Goal: Task Accomplishment & Management: Check status

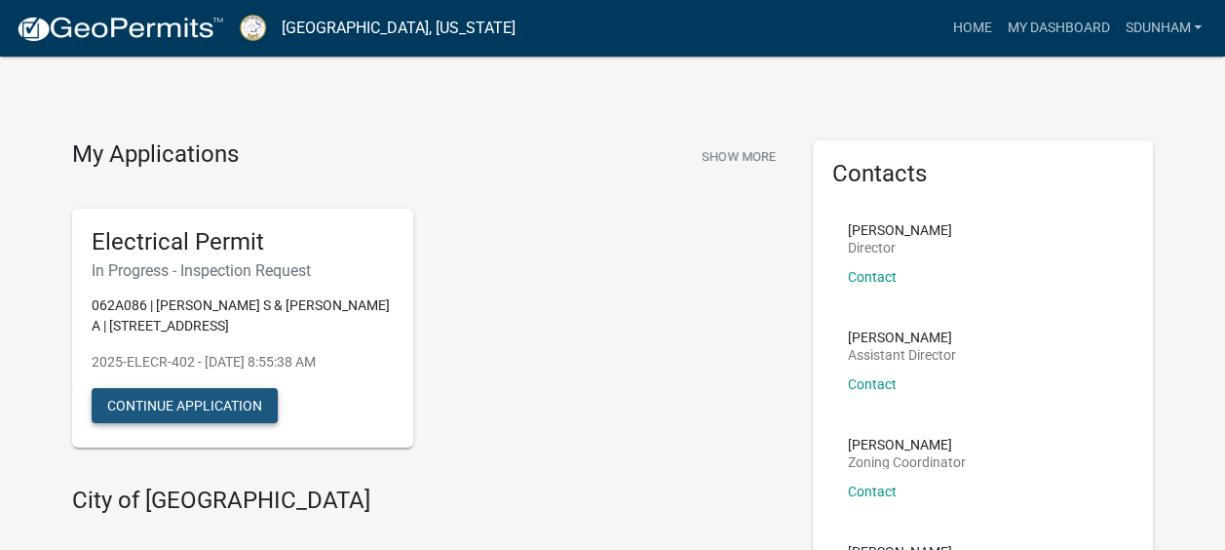
click at [169, 413] on button "Continue Application" at bounding box center [185, 405] width 186 height 35
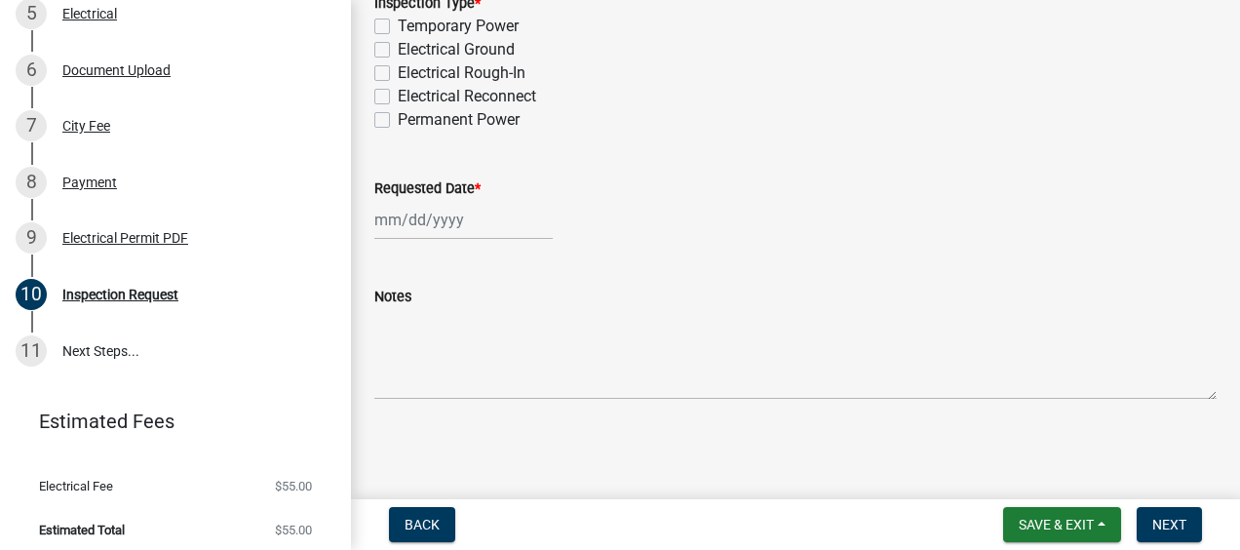
scroll to position [539, 0]
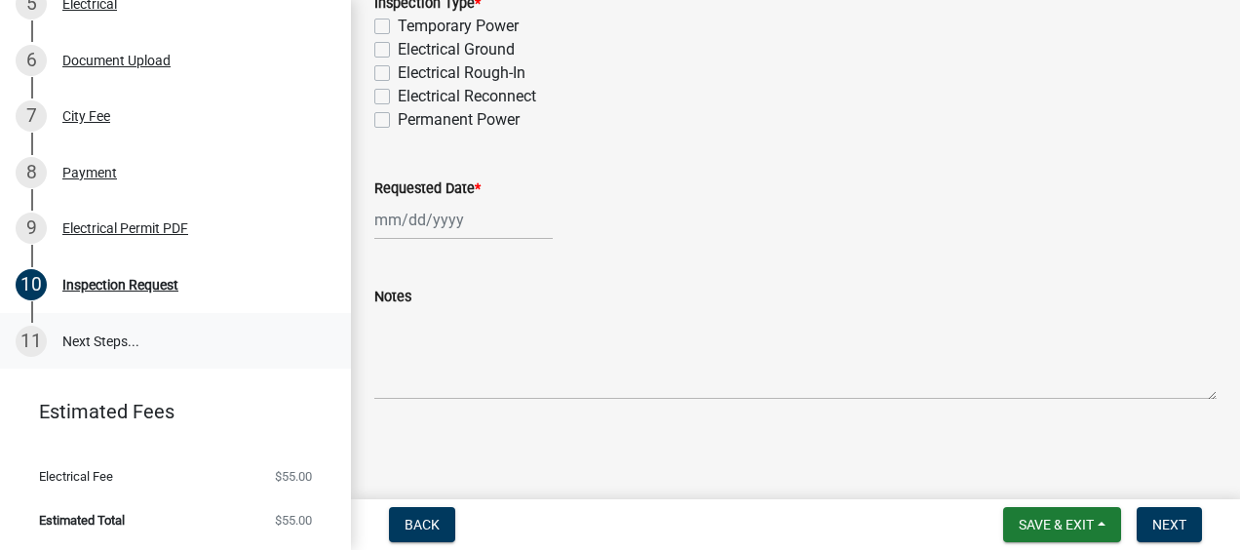
click at [122, 340] on link "11 Next Steps..." at bounding box center [175, 341] width 351 height 57
click at [133, 291] on div "Inspection Request" at bounding box center [120, 285] width 116 height 14
click at [120, 284] on div "Inspection Request" at bounding box center [120, 285] width 116 height 14
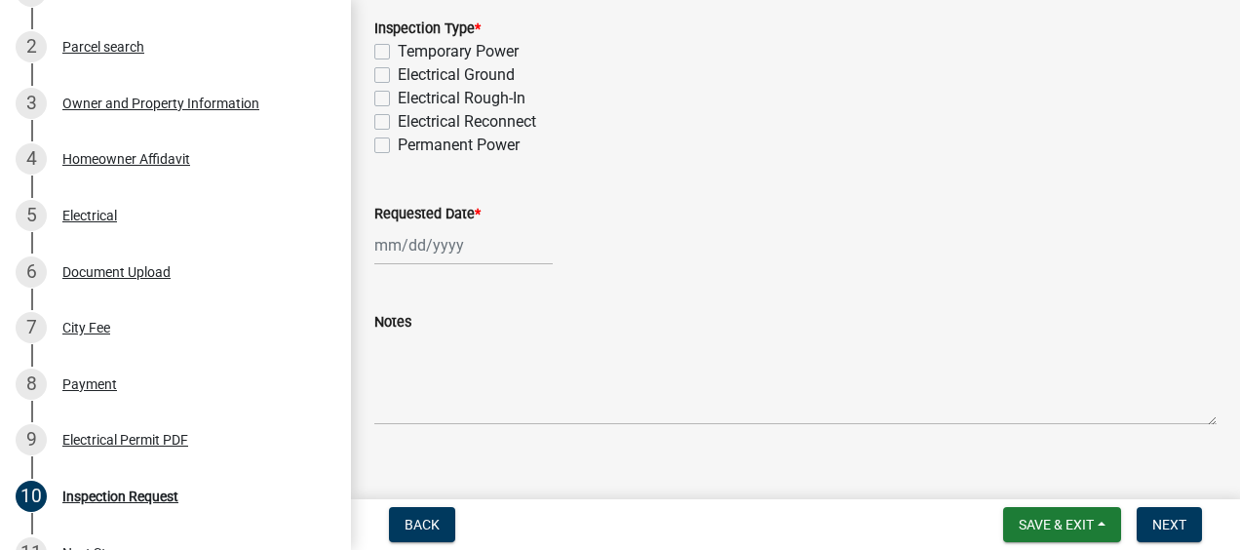
scroll to position [460, 0]
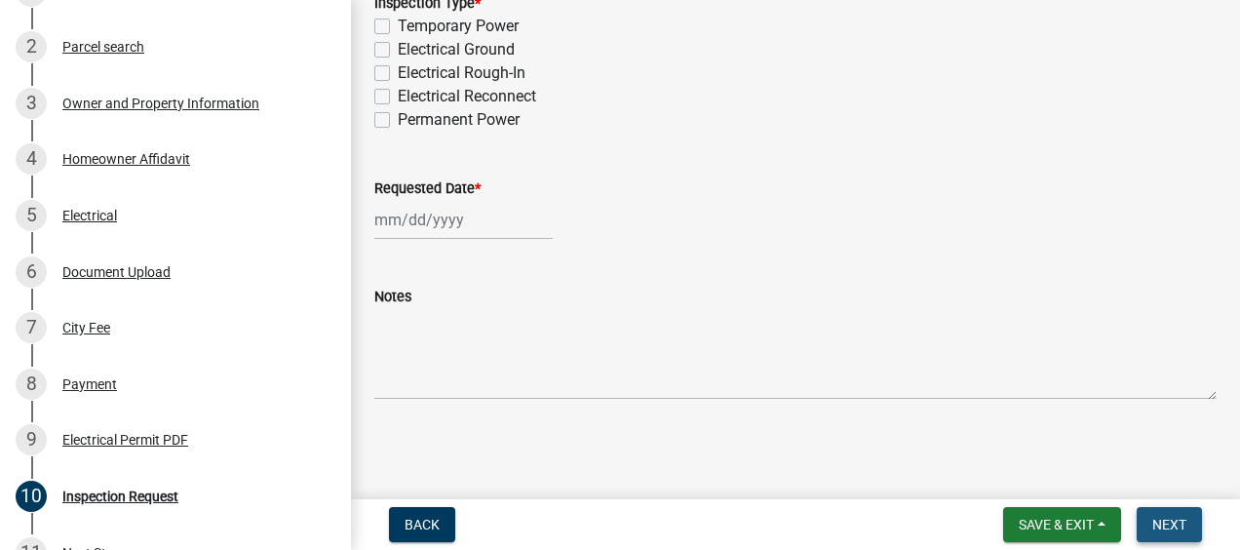
click at [1171, 526] on span "Next" at bounding box center [1169, 525] width 34 height 16
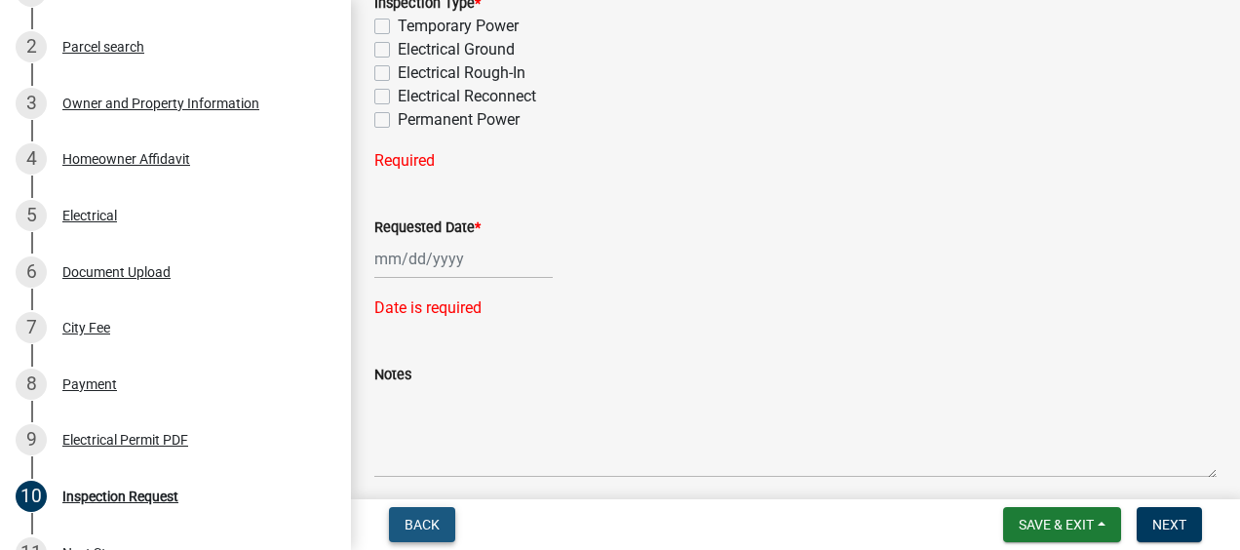
click at [419, 524] on span "Back" at bounding box center [421, 525] width 35 height 16
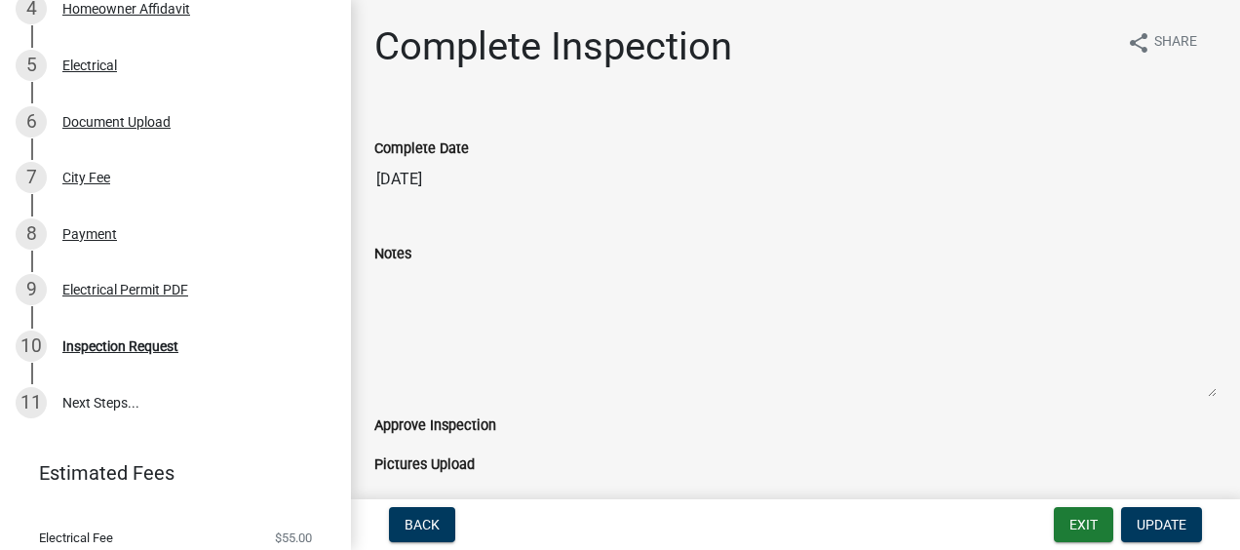
scroll to position [479, 0]
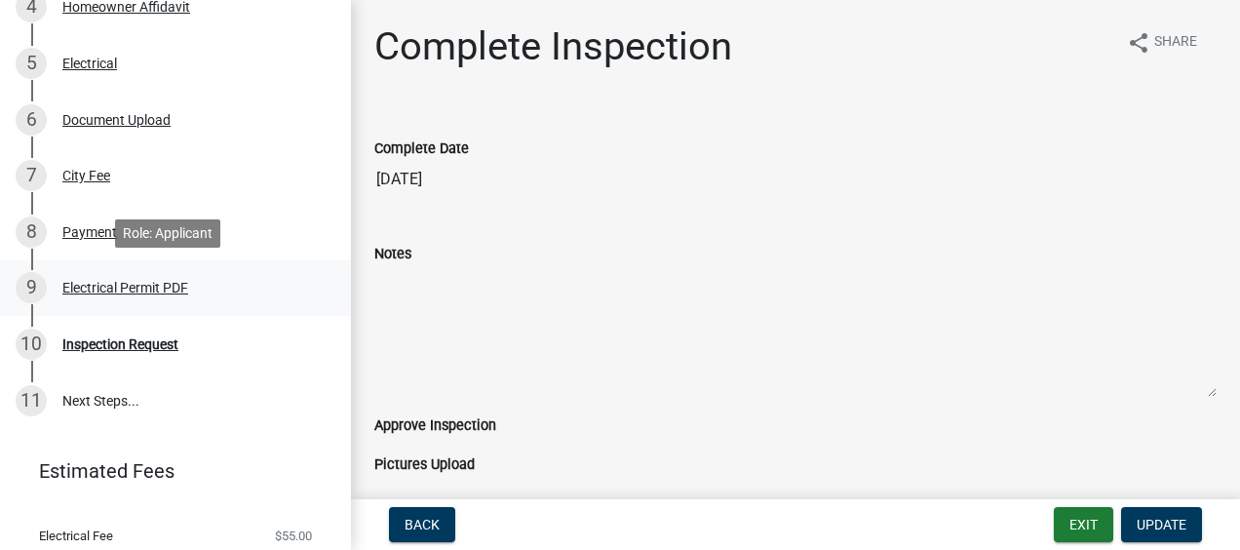
click at [150, 281] on div "Electrical Permit PDF" at bounding box center [125, 288] width 126 height 14
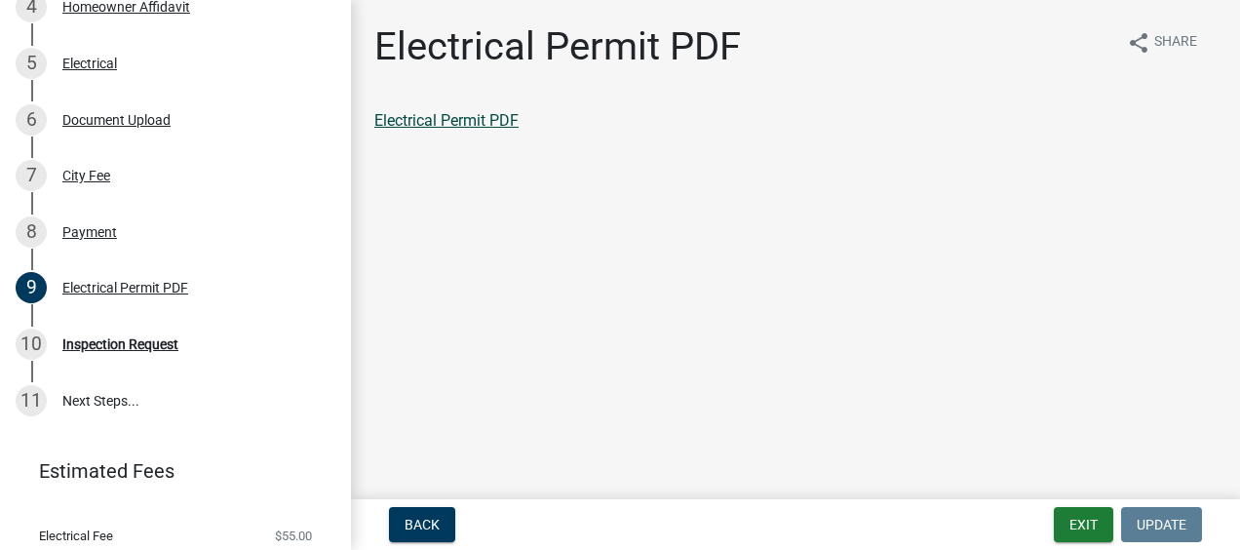
click at [461, 122] on link "Electrical Permit PDF" at bounding box center [446, 120] width 144 height 19
click at [119, 397] on link "11 Next Steps..." at bounding box center [175, 400] width 351 height 57
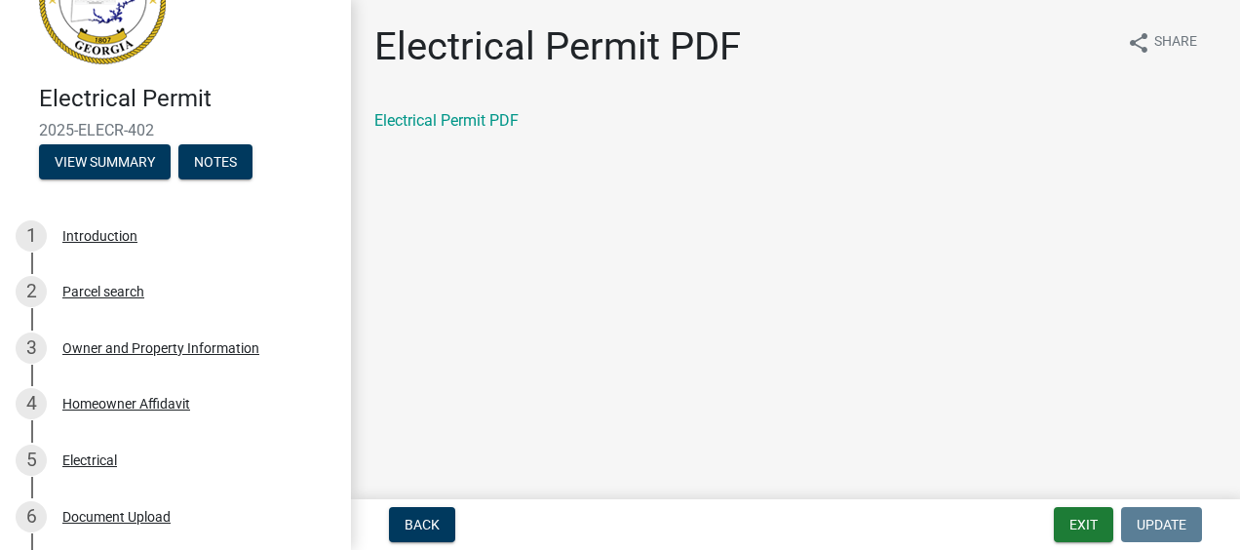
scroll to position [53, 0]
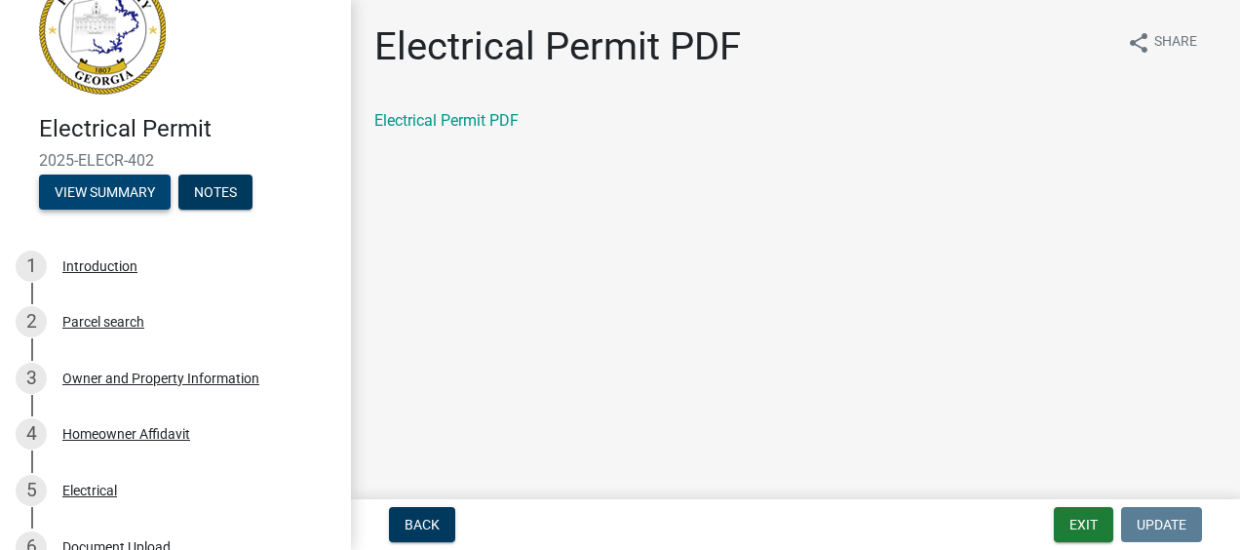
click at [109, 189] on button "View Summary" at bounding box center [105, 191] width 132 height 35
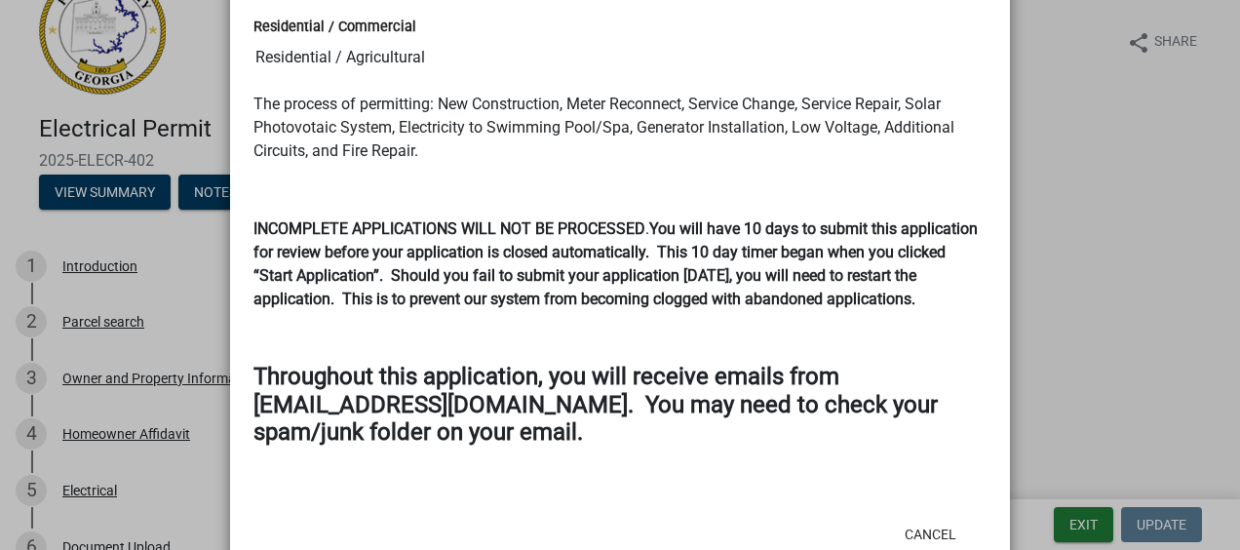
scroll to position [0, 0]
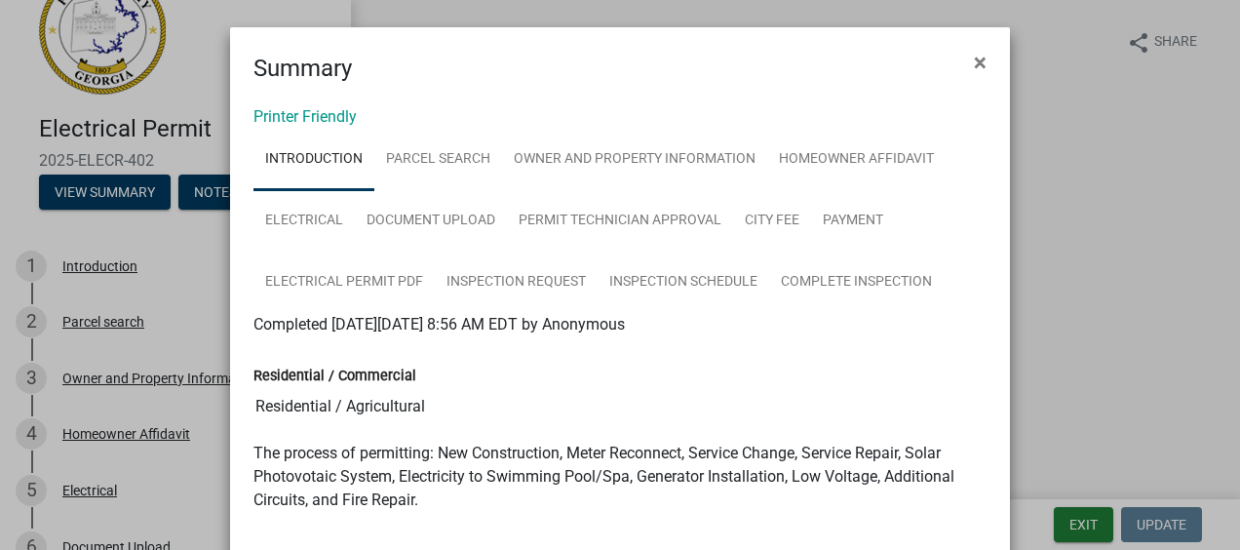
click at [1076, 55] on ngb-modal-window "Summary × Printer Friendly Introduction Parcel search Owner and Property Inform…" at bounding box center [620, 275] width 1240 height 550
